Goal: Information Seeking & Learning: Understand process/instructions

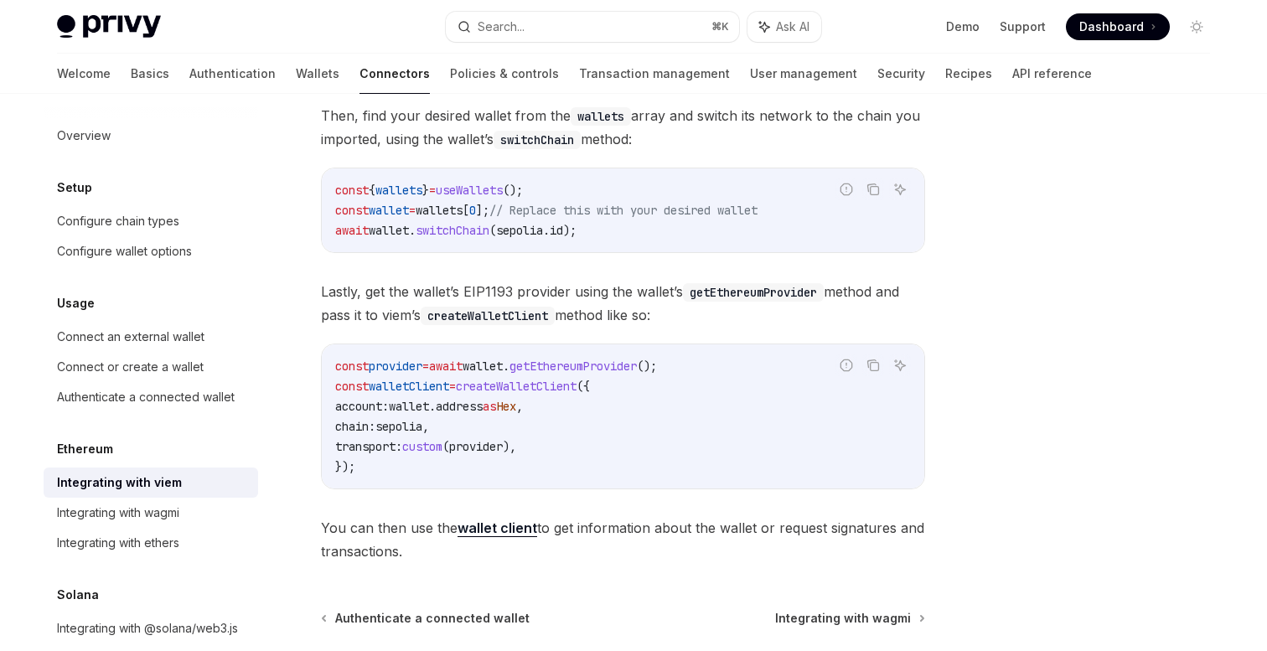
scroll to position [384, 0]
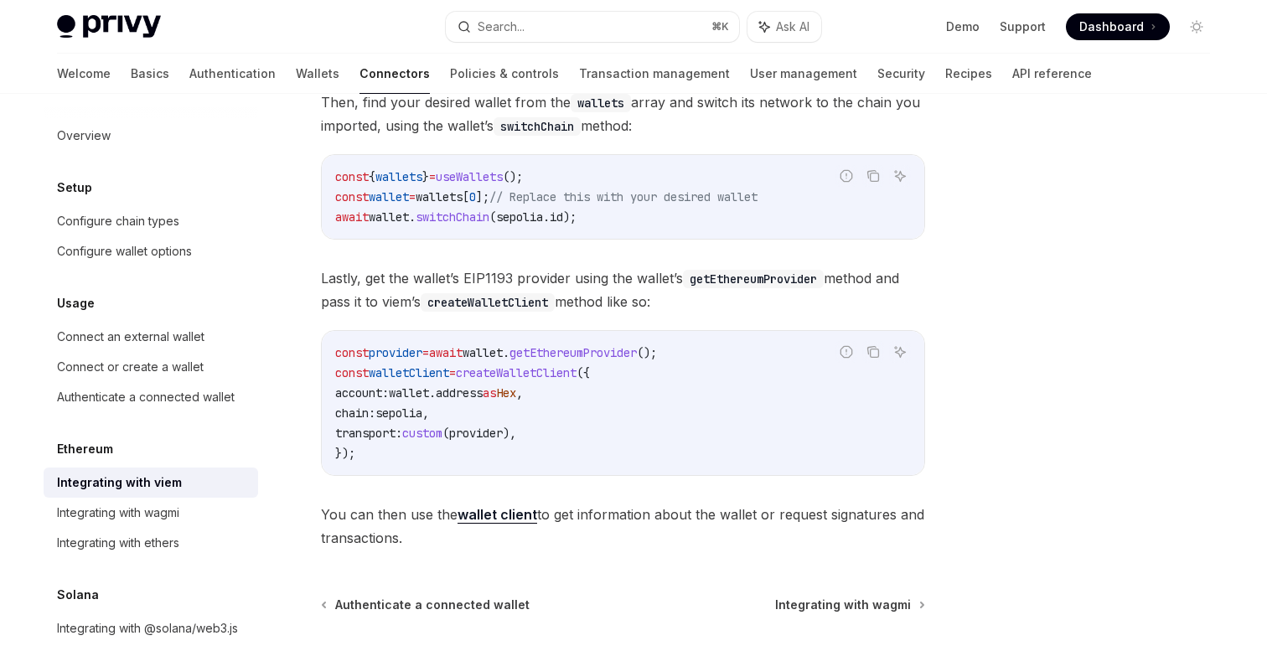
click at [422, 413] on span "sepolia" at bounding box center [398, 413] width 47 height 15
click at [569, 413] on code "const provider = await wallet . getEthereumProvider (); const walletClient = cr…" at bounding box center [623, 403] width 576 height 121
click at [611, 359] on span "getEthereumProvider" at bounding box center [572, 352] width 127 height 15
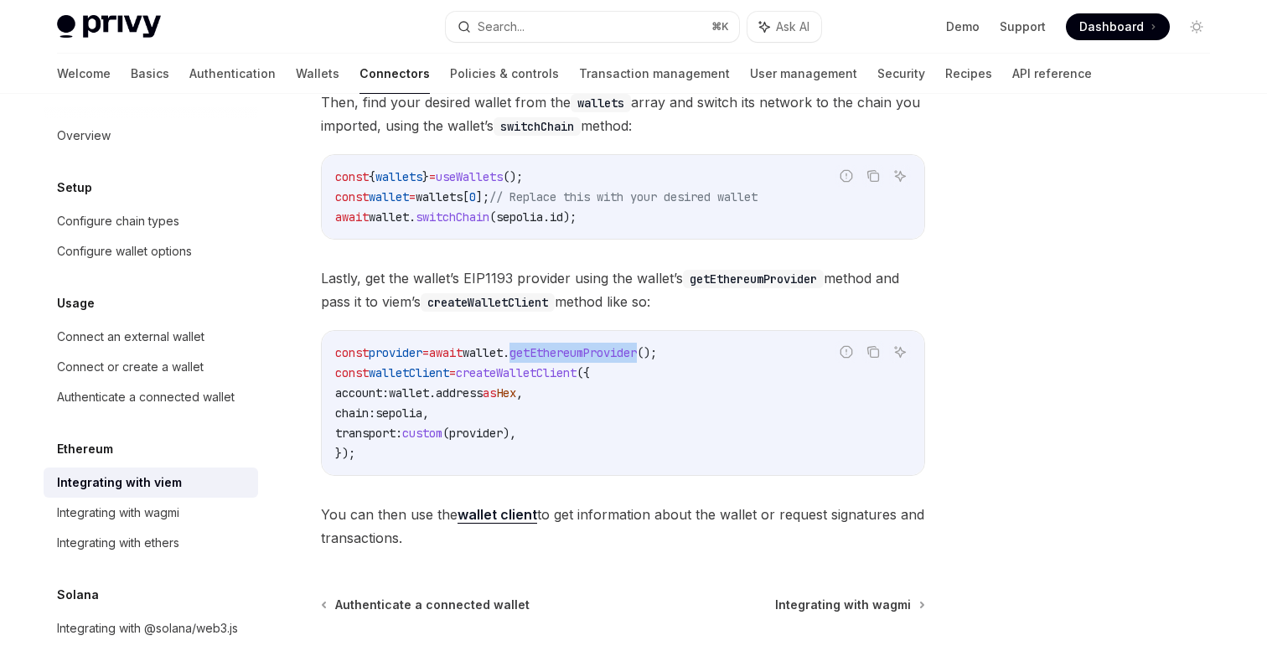
click at [422, 411] on span "sepolia" at bounding box center [398, 413] width 47 height 15
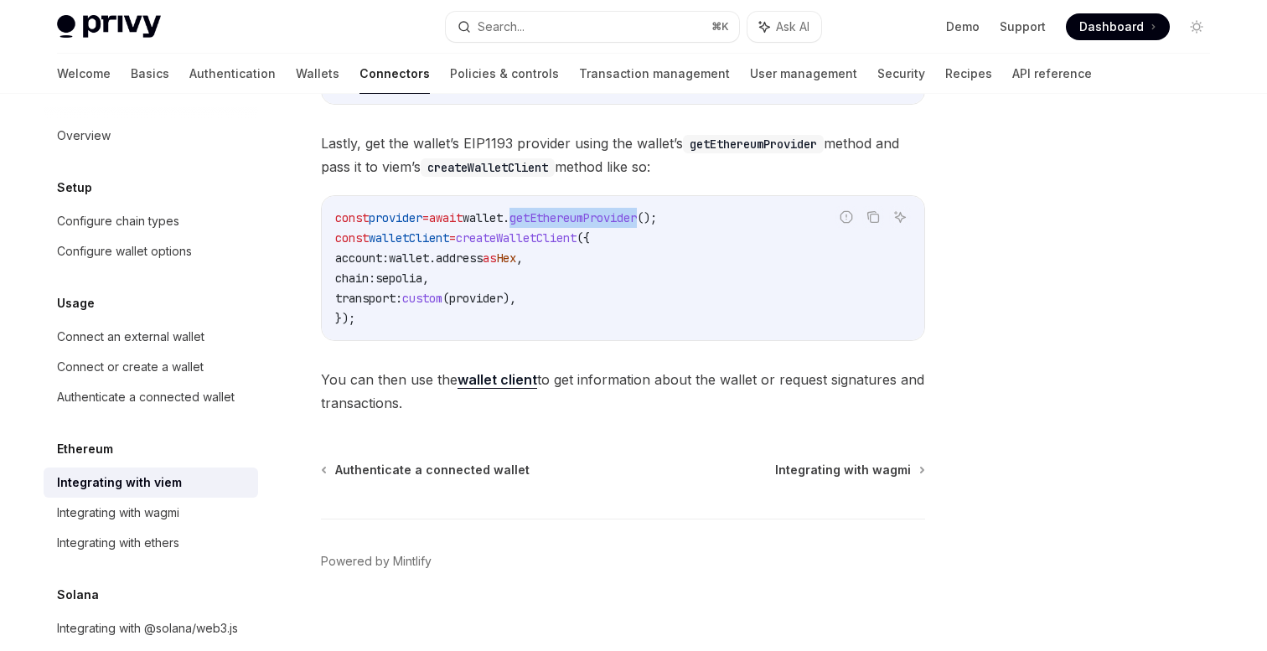
scroll to position [494, 0]
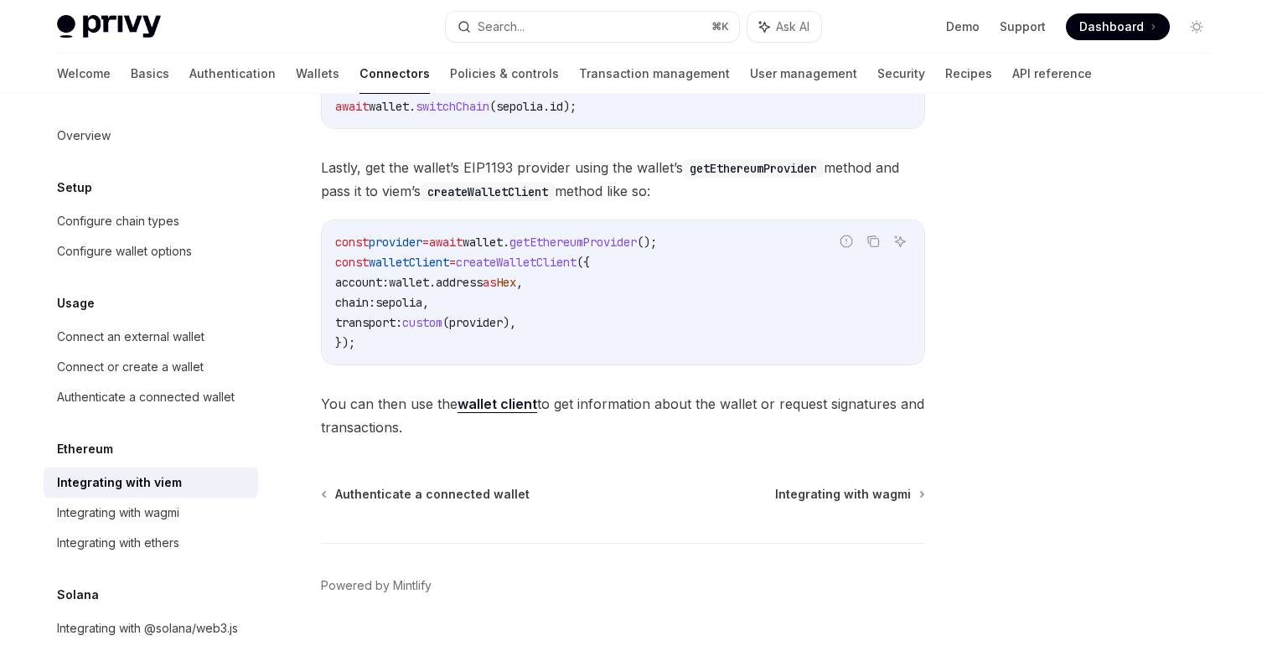
click at [579, 318] on code "const provider = await wallet . getEthereumProvider (); const walletClient = cr…" at bounding box center [623, 292] width 576 height 121
click at [422, 297] on span "sepolia" at bounding box center [398, 302] width 47 height 15
click at [472, 292] on code "const provider = await wallet . getEthereumProvider (); const walletClient = cr…" at bounding box center [623, 292] width 576 height 121
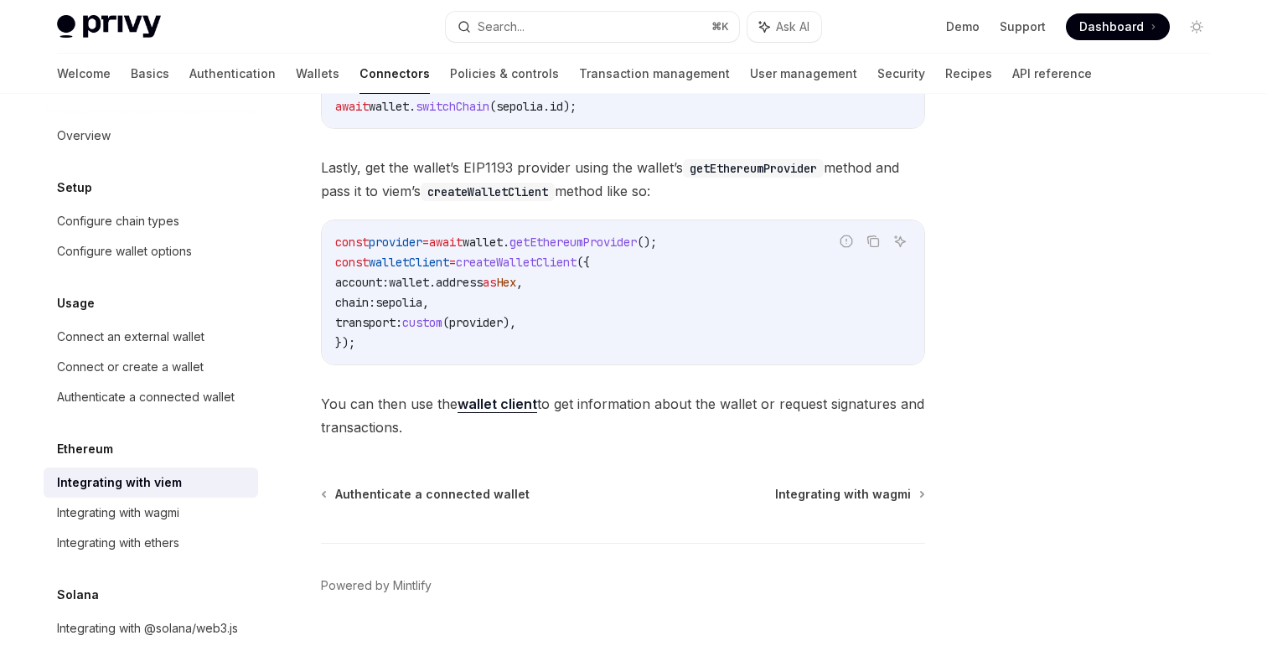
click at [483, 287] on span "address" at bounding box center [459, 282] width 47 height 15
click at [429, 300] on span "," at bounding box center [425, 302] width 7 height 15
click at [422, 300] on span "sepolia" at bounding box center [398, 302] width 47 height 15
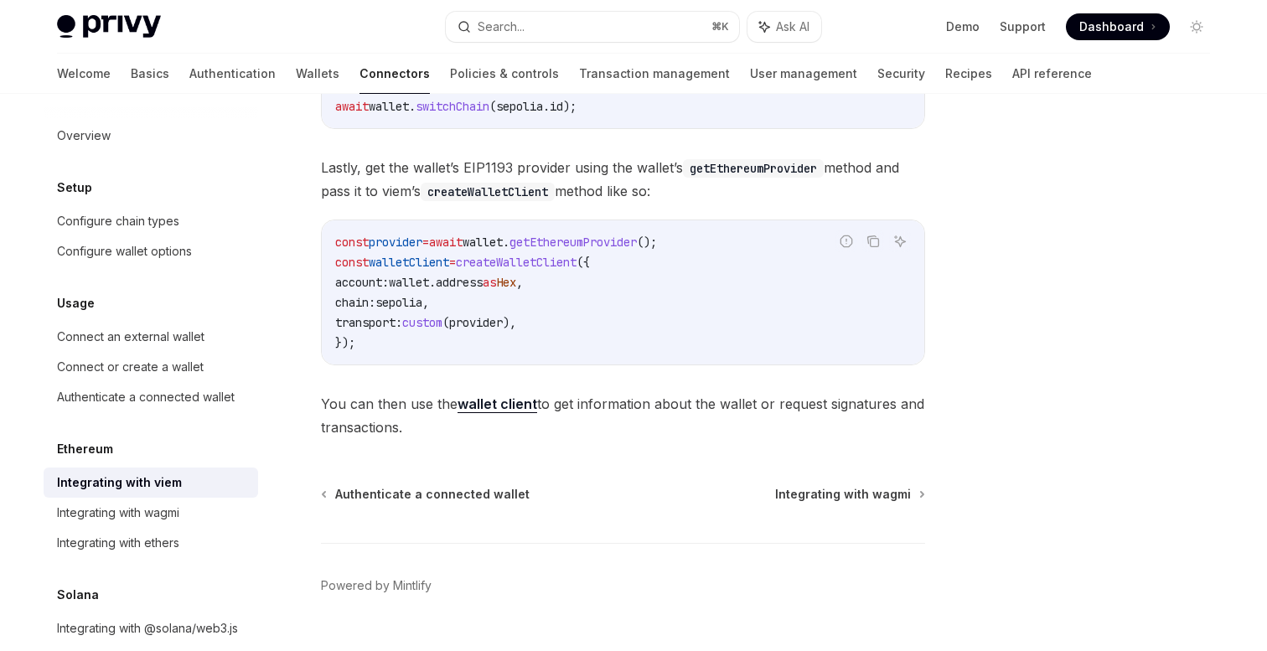
click at [481, 300] on code "const provider = await wallet . getEthereumProvider (); const walletClient = cr…" at bounding box center [623, 292] width 576 height 121
click at [483, 275] on span "address" at bounding box center [459, 282] width 47 height 15
click at [490, 296] on code "const provider = await wallet . getEthereumProvider (); const walletClient = cr…" at bounding box center [623, 292] width 576 height 121
click at [422, 299] on span "sepolia" at bounding box center [398, 302] width 47 height 15
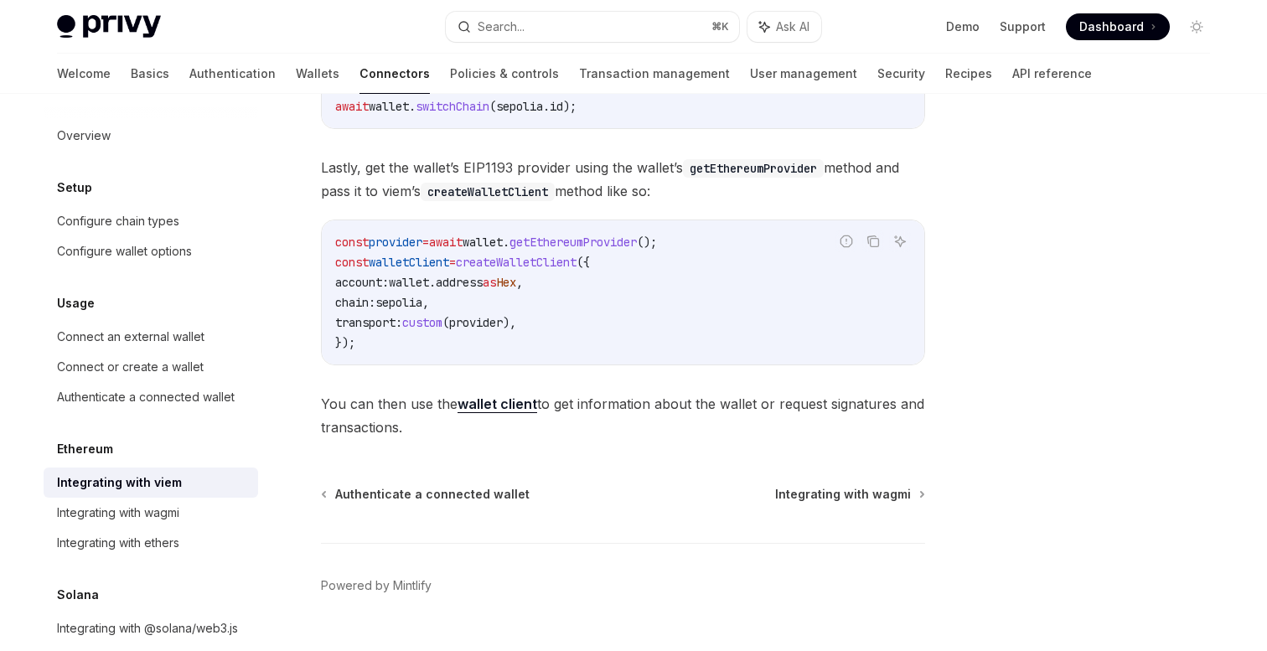
click at [422, 299] on span "sepolia" at bounding box center [398, 302] width 47 height 15
click at [503, 319] on span "provider" at bounding box center [476, 322] width 54 height 15
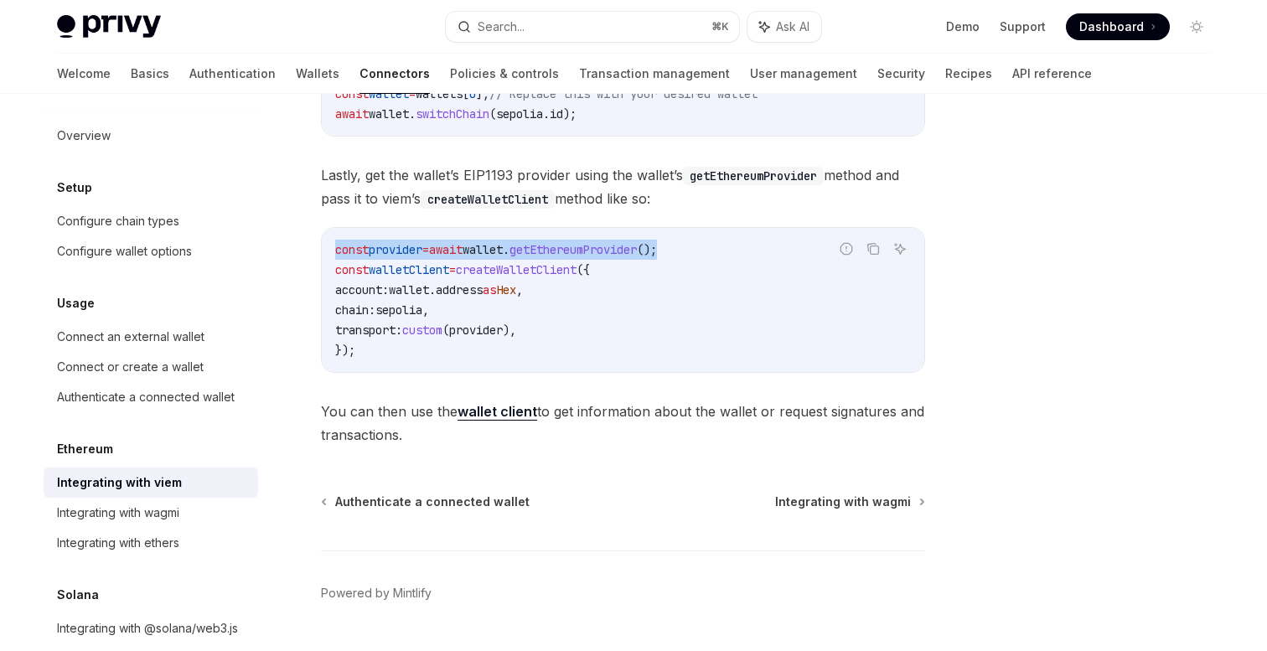
drag, startPoint x: 704, startPoint y: 248, endPoint x: 330, endPoint y: 246, distance: 373.7
click at [330, 246] on div "const provider = await wallet . getEthereumProvider (); const walletClient = cr…" at bounding box center [623, 300] width 602 height 144
click at [554, 271] on span "createWalletClient" at bounding box center [516, 269] width 121 height 15
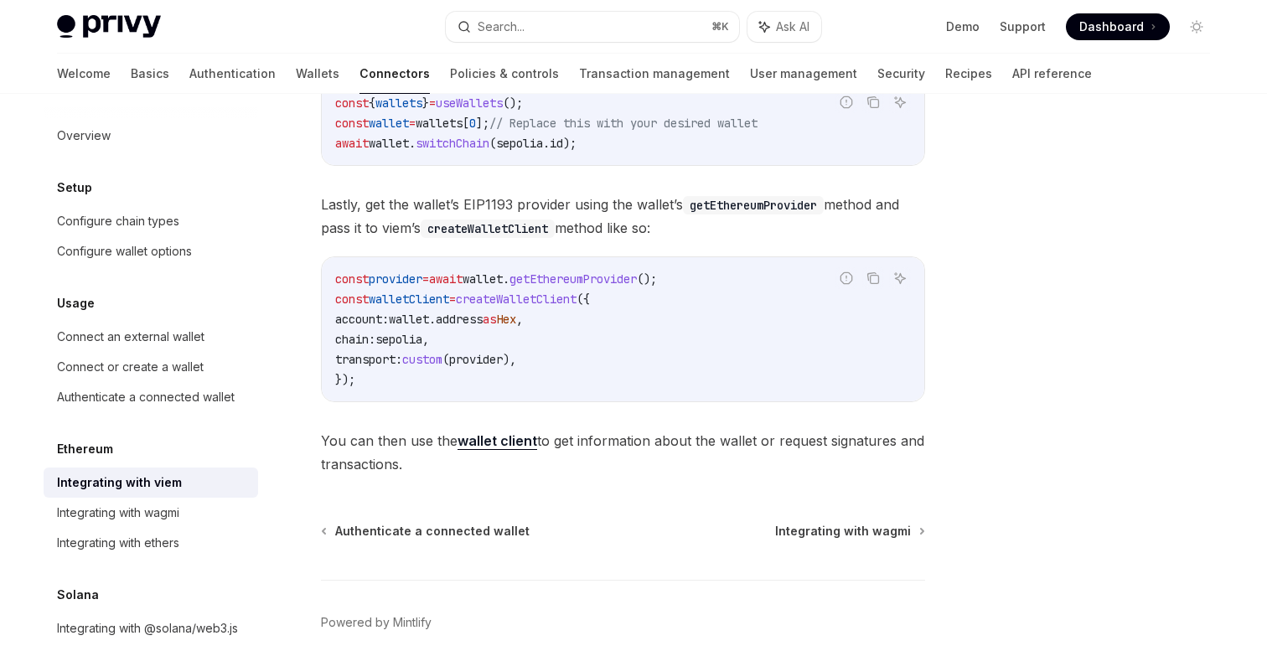
scroll to position [467, 0]
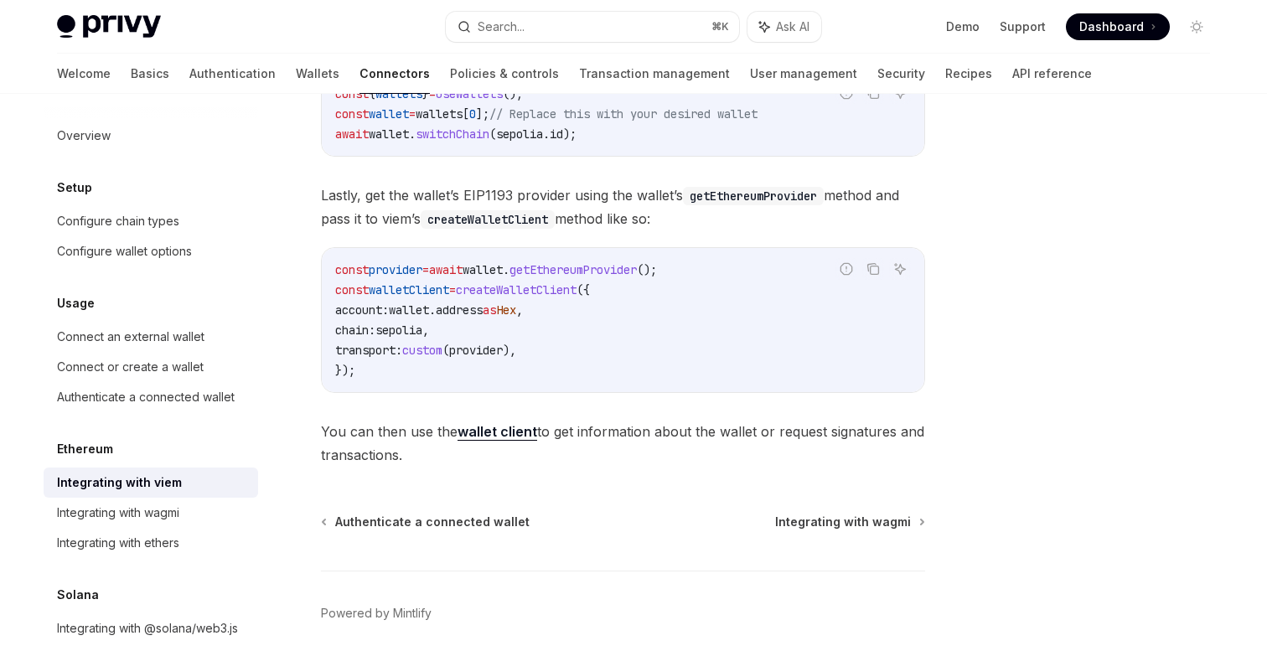
click at [575, 296] on span "createWalletClient" at bounding box center [516, 289] width 121 height 15
click at [567, 333] on code "const provider = await wallet . getEthereumProvider (); const walletClient = cr…" at bounding box center [623, 320] width 576 height 121
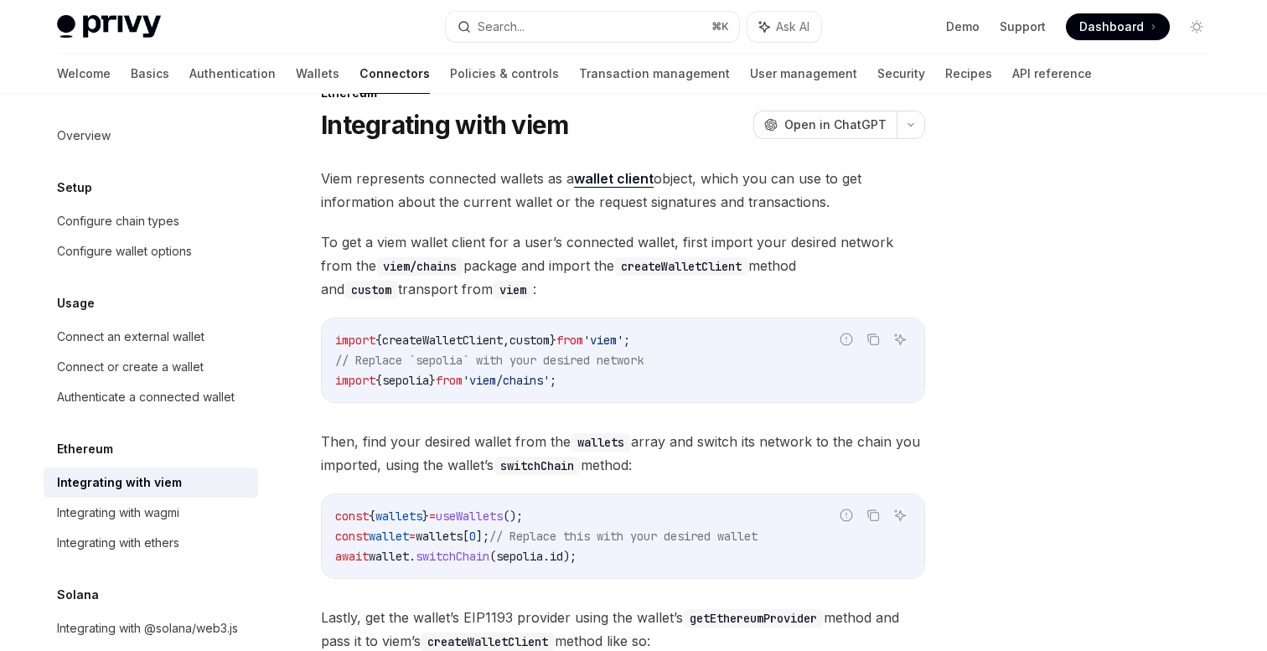
scroll to position [41, 0]
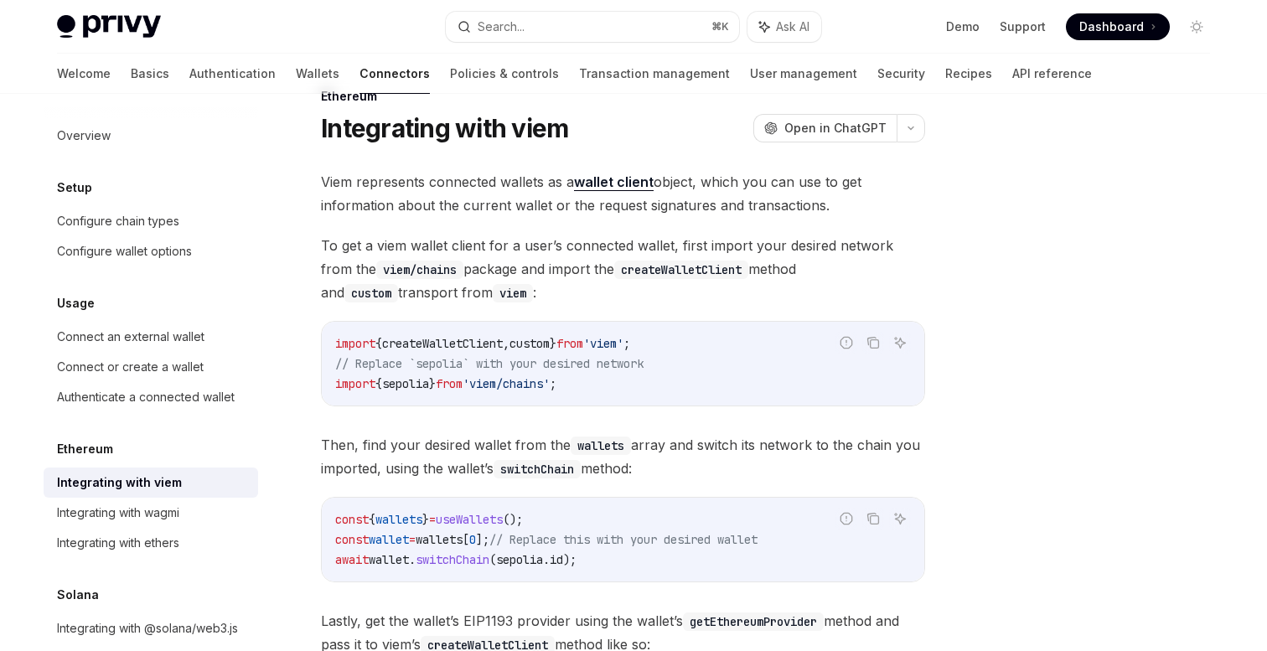
click at [623, 345] on span "'viem'" at bounding box center [603, 343] width 40 height 15
copy span "viem"
drag, startPoint x: 676, startPoint y: 341, endPoint x: 335, endPoint y: 342, distance: 341.0
click at [335, 342] on code "import { createWalletClient , custom } from 'viem' ; // Replace `sepolia` with …" at bounding box center [623, 363] width 576 height 60
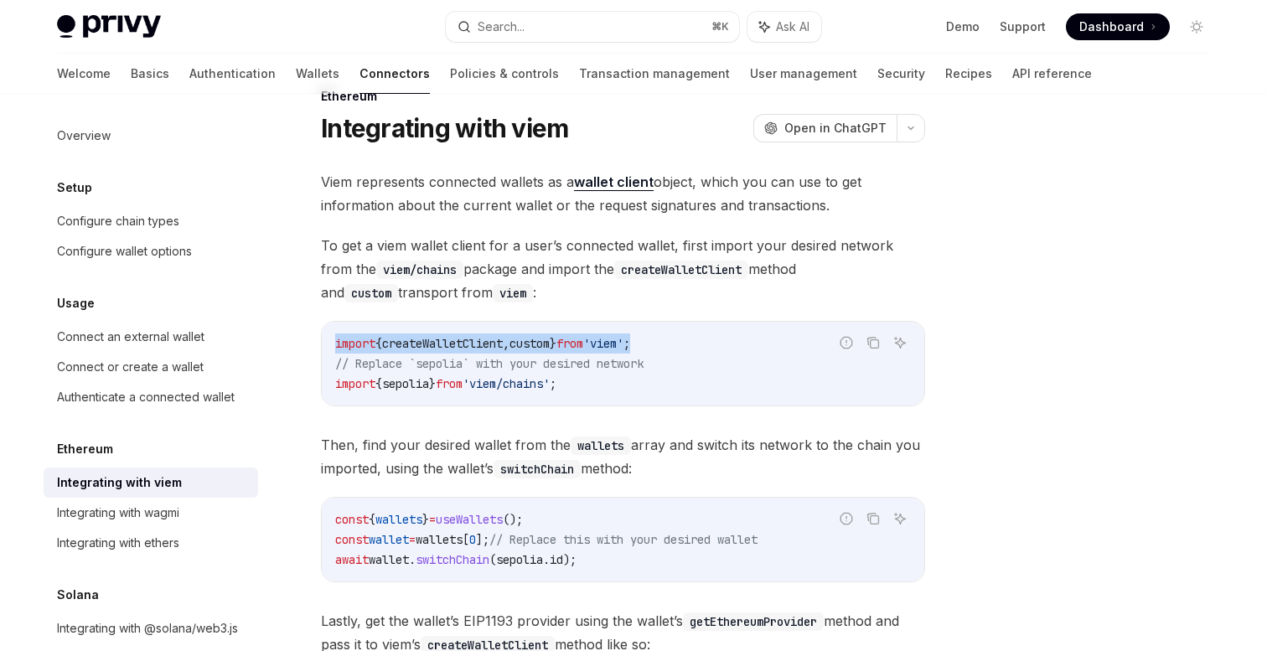
copy span "import { createWalletClient , custom } from 'viem' ;"
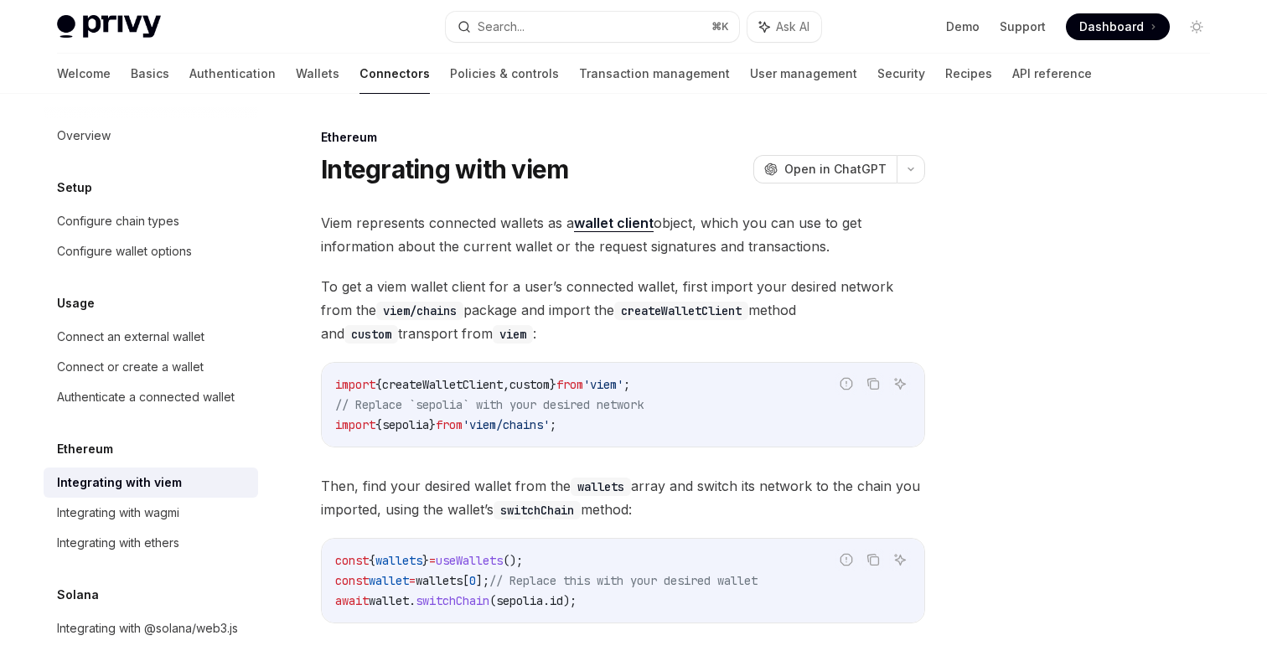
scroll to position [391, 0]
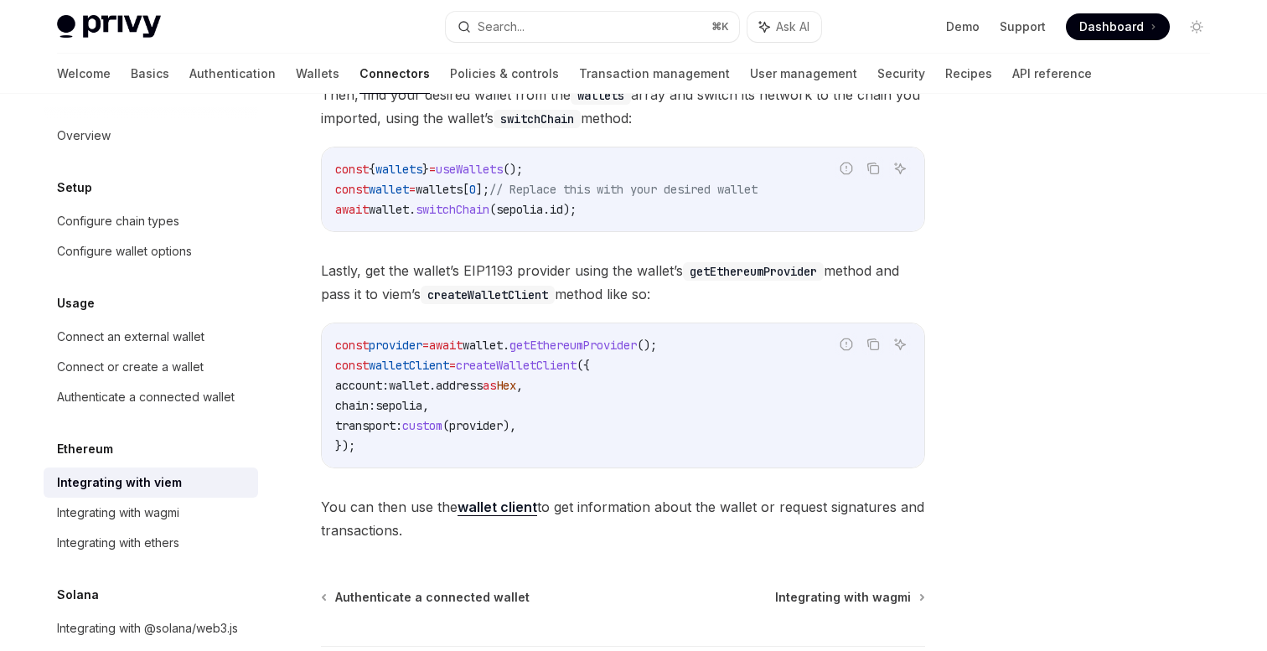
click at [575, 402] on code "const provider = await wallet . getEthereumProvider (); const walletClient = cr…" at bounding box center [623, 395] width 576 height 121
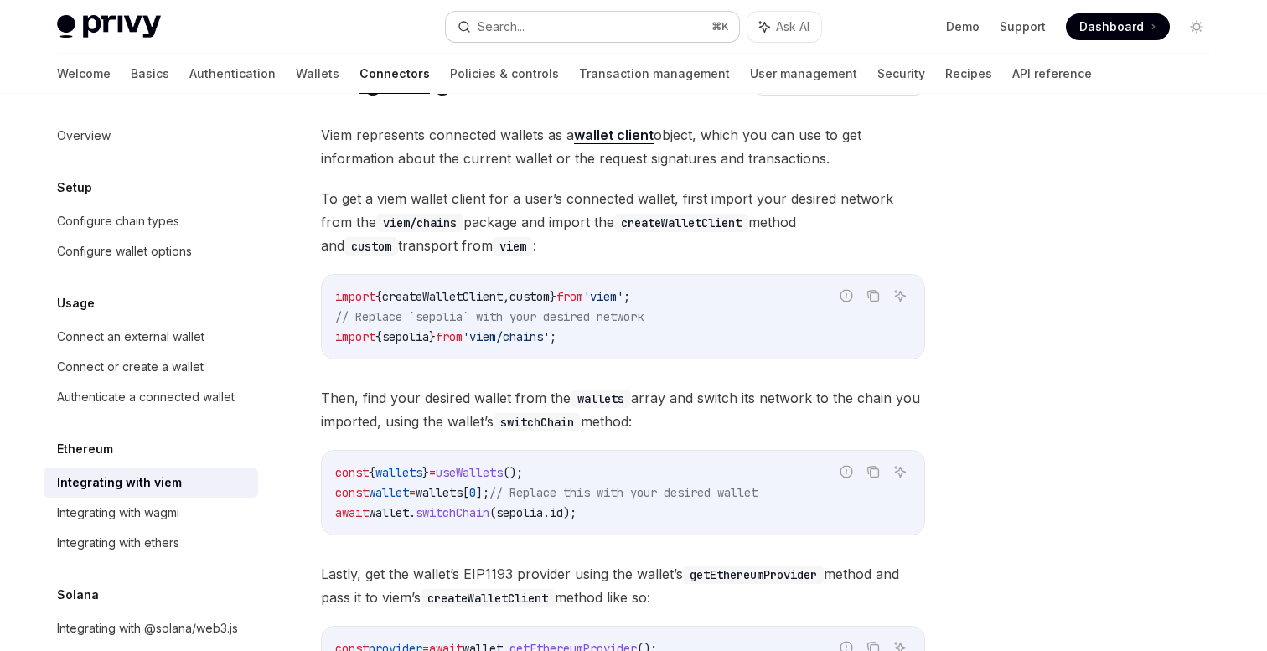
scroll to position [69, 0]
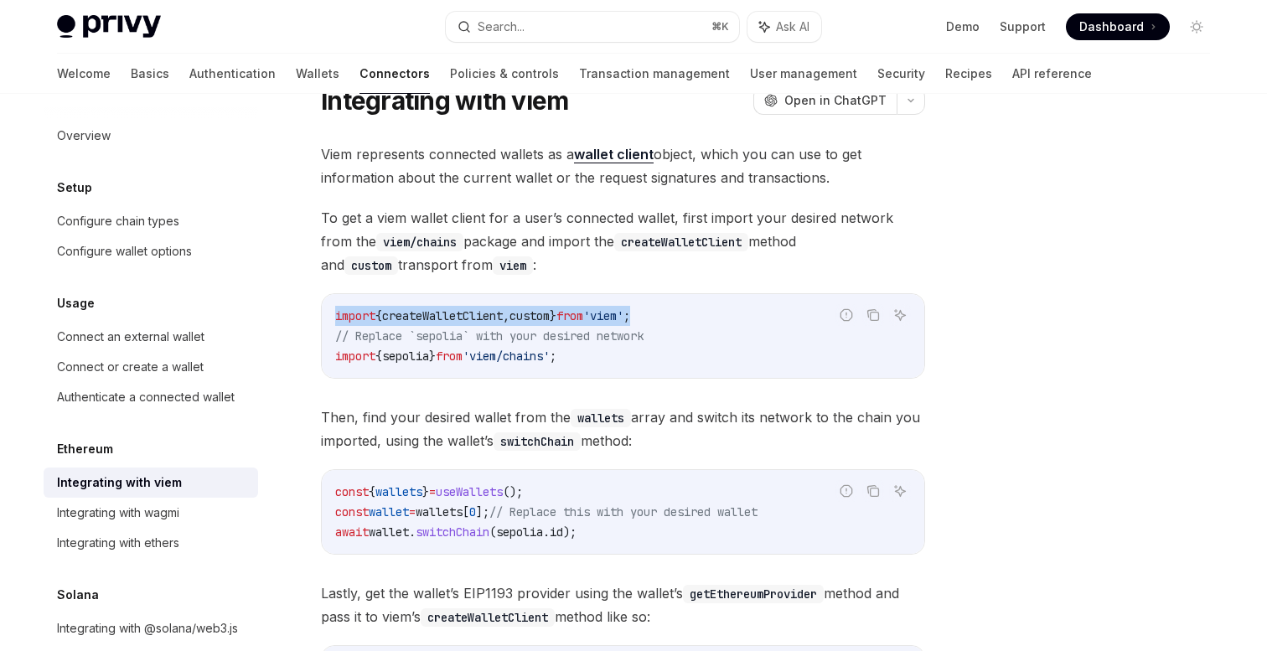
drag, startPoint x: 675, startPoint y: 318, endPoint x: 333, endPoint y: 319, distance: 342.7
click at [333, 319] on div "import { createWalletClient , custom } from 'viem' ; // Replace `sepolia` with …" at bounding box center [623, 336] width 602 height 84
copy span "import { createWalletClient , custom } from 'viem' ;"
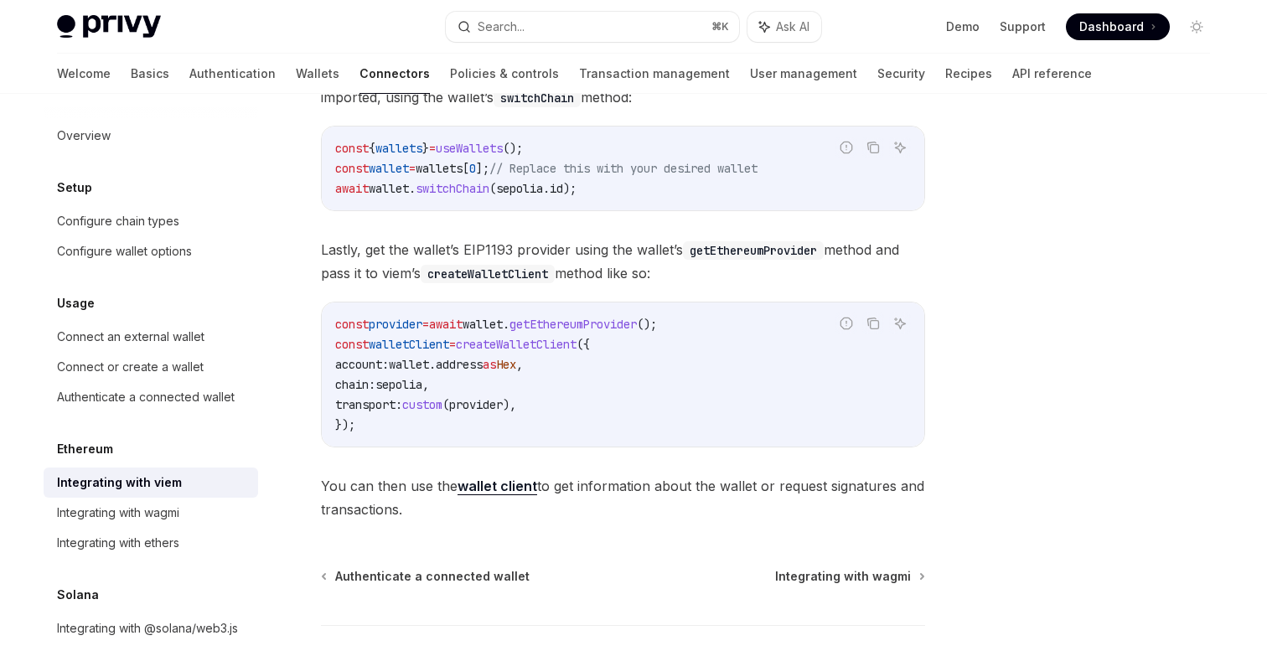
scroll to position [413, 0]
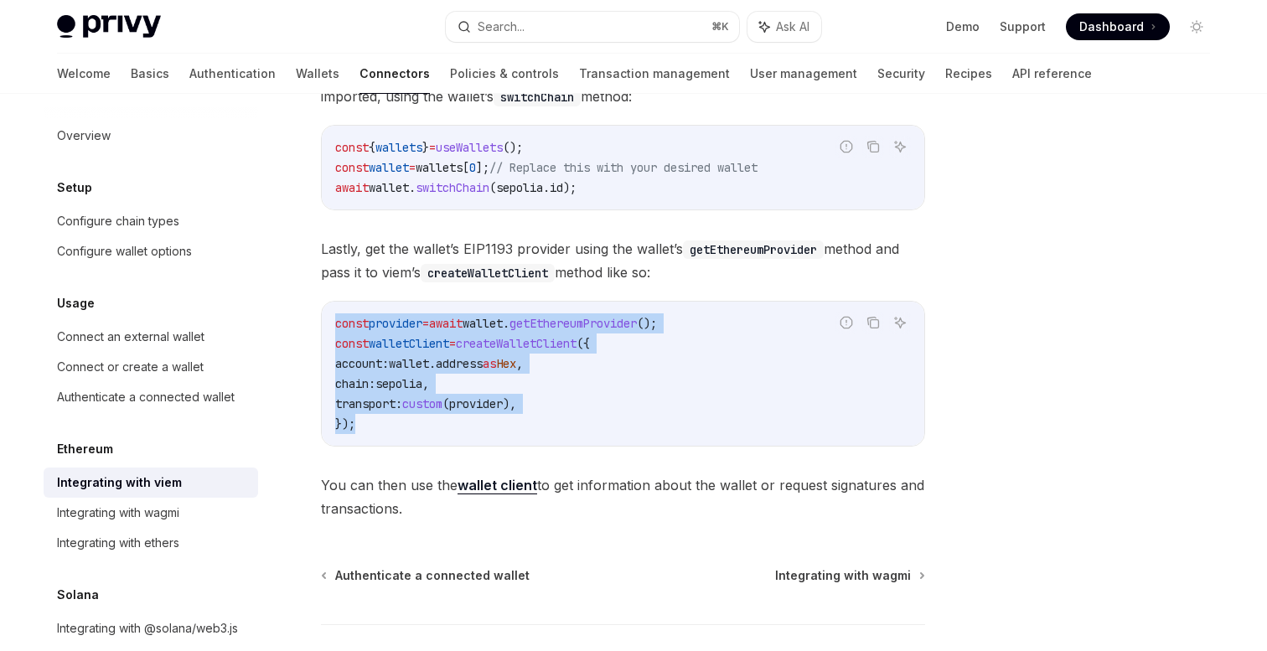
drag, startPoint x: 366, startPoint y: 429, endPoint x: 318, endPoint y: 323, distance: 115.9
click at [318, 323] on div "Ethereum Integrating with viem OpenAI Open in ChatGPT OpenAI Open in ChatGPT Vi…" at bounding box center [465, 241] width 925 height 1055
copy code "const provider = await wallet . getEthereumProvider (); const walletClient = cr…"
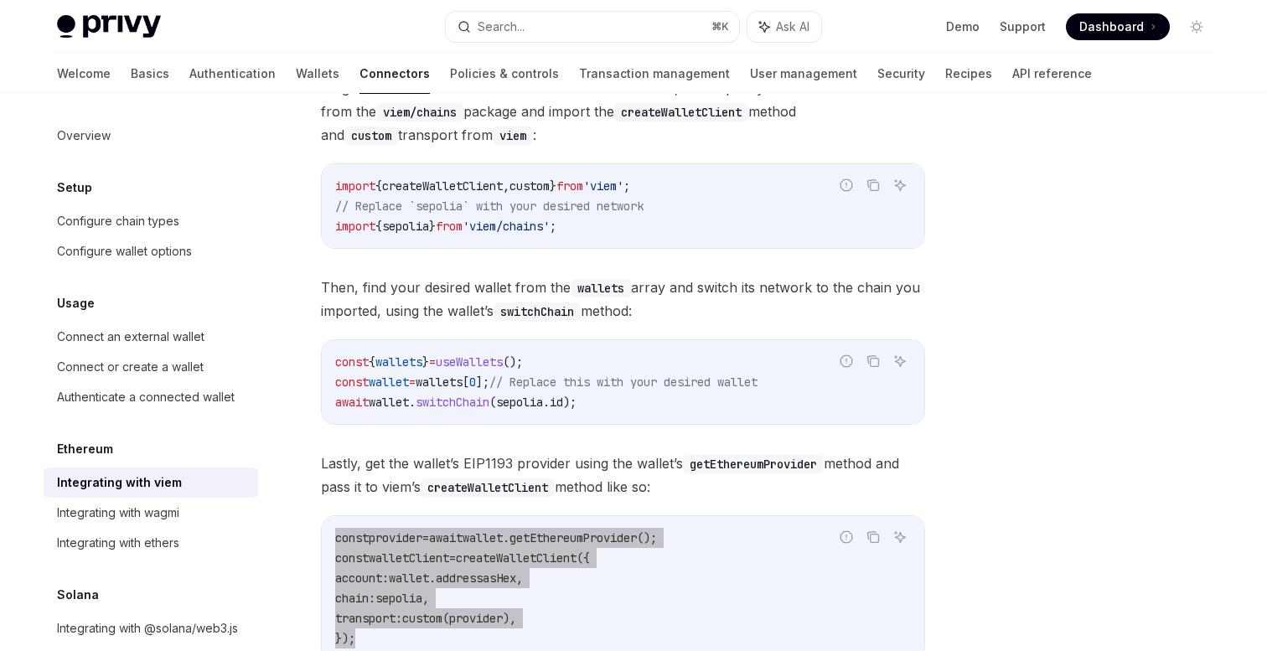
scroll to position [0, 0]
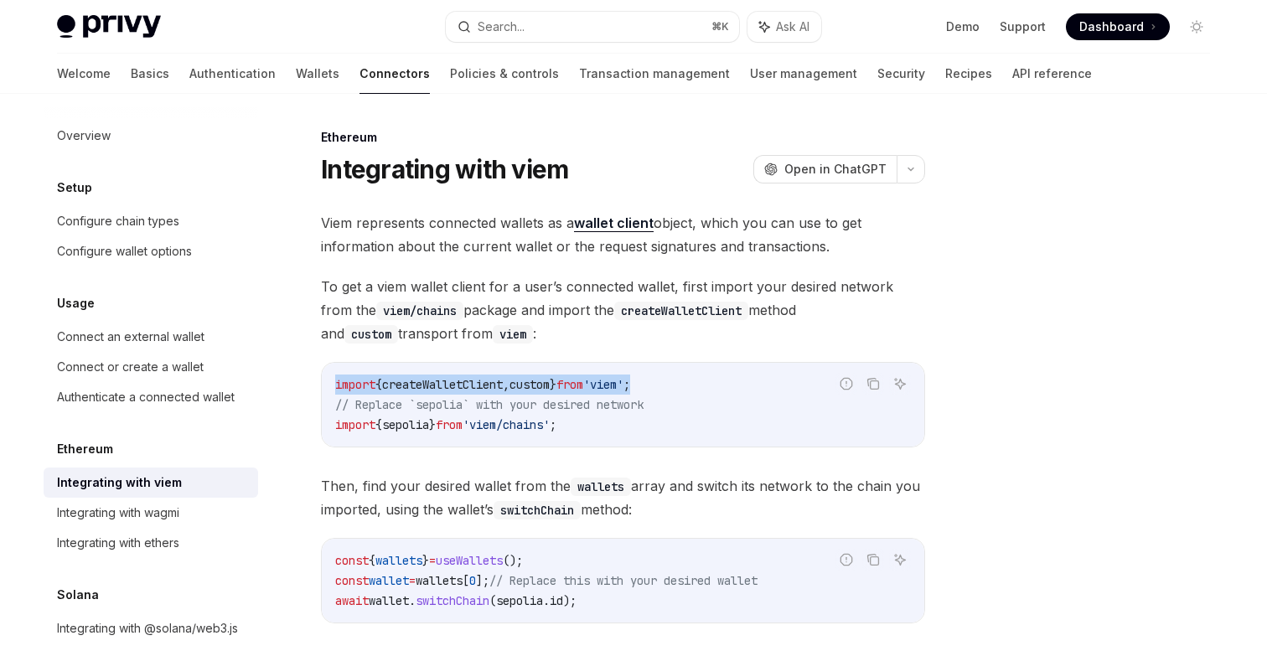
drag, startPoint x: 676, startPoint y: 383, endPoint x: 333, endPoint y: 380, distance: 343.5
click at [333, 380] on div "import { createWalletClient , custom } from 'viem' ; // Replace `sepolia` with …" at bounding box center [623, 405] width 602 height 84
click at [617, 394] on code "import { createWalletClient , custom } from 'viem' ; // Replace `sepolia` with …" at bounding box center [623, 405] width 576 height 60
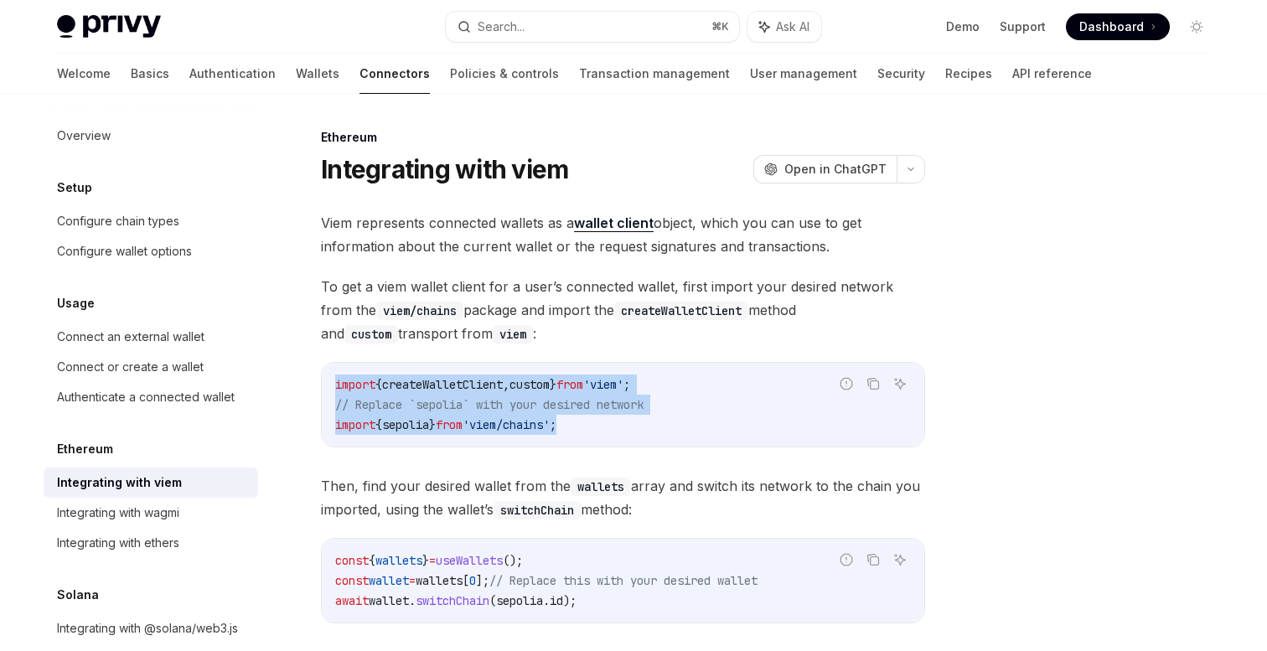
drag, startPoint x: 590, startPoint y: 424, endPoint x: 333, endPoint y: 387, distance: 259.9
click at [332, 385] on div "import { createWalletClient , custom } from 'viem' ; // Replace `sepolia` with …" at bounding box center [623, 405] width 602 height 84
copy code "import { createWalletClient , custom } from 'viem' ; // Replace `sepolia` with …"
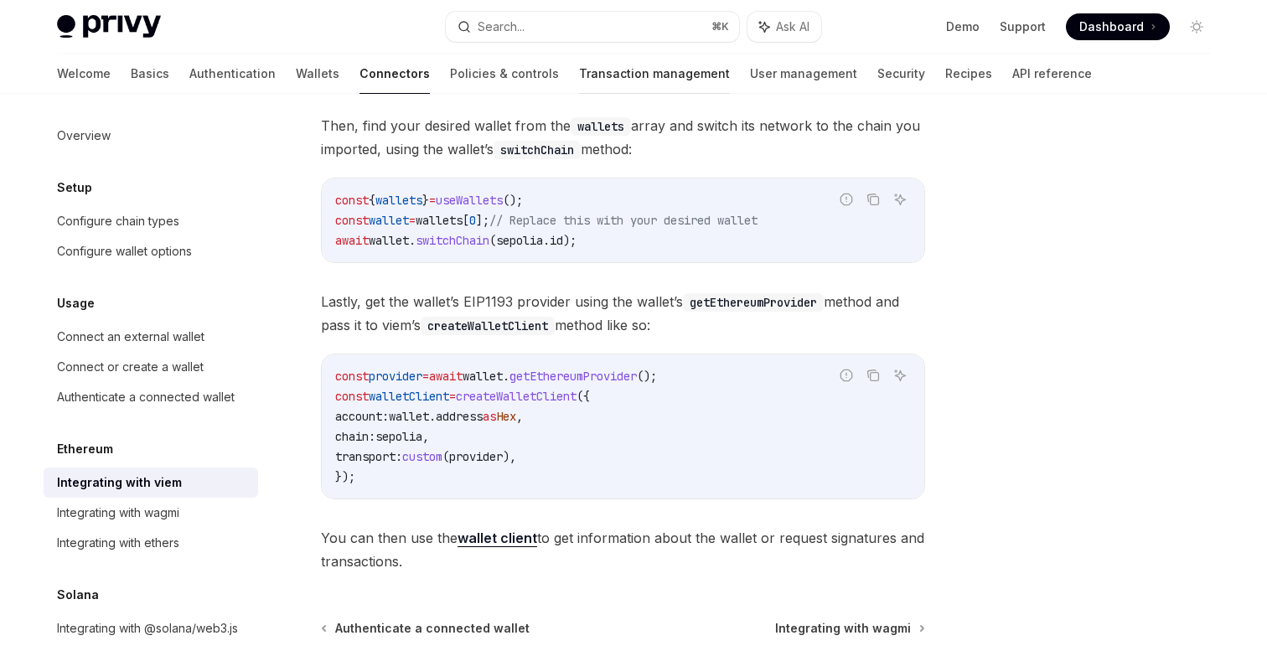
scroll to position [377, 0]
